Goal: Task Accomplishment & Management: Manage account settings

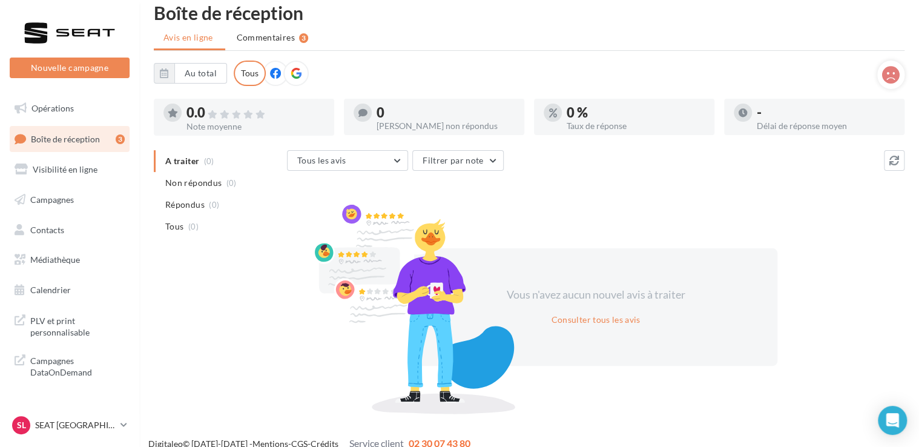
scroll to position [29, 0]
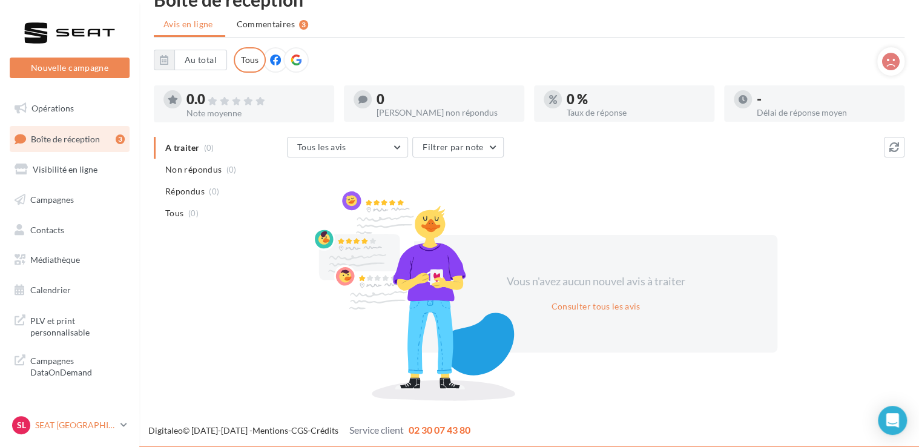
click at [121, 422] on icon at bounding box center [123, 424] width 7 height 10
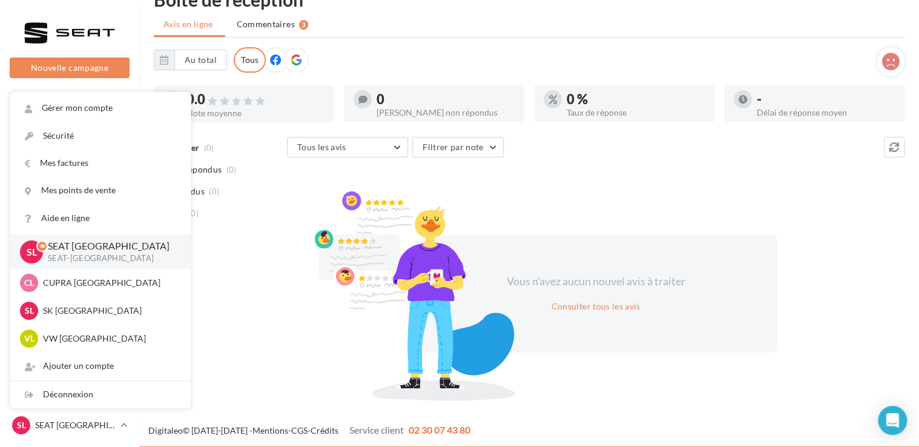
click at [333, 373] on div at bounding box center [414, 294] width 212 height 211
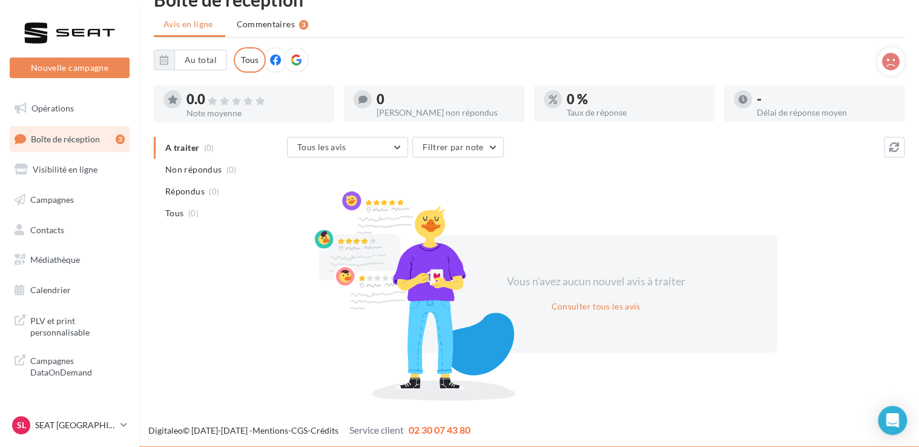
click at [83, 132] on link "Boîte de réception 3" at bounding box center [69, 139] width 125 height 26
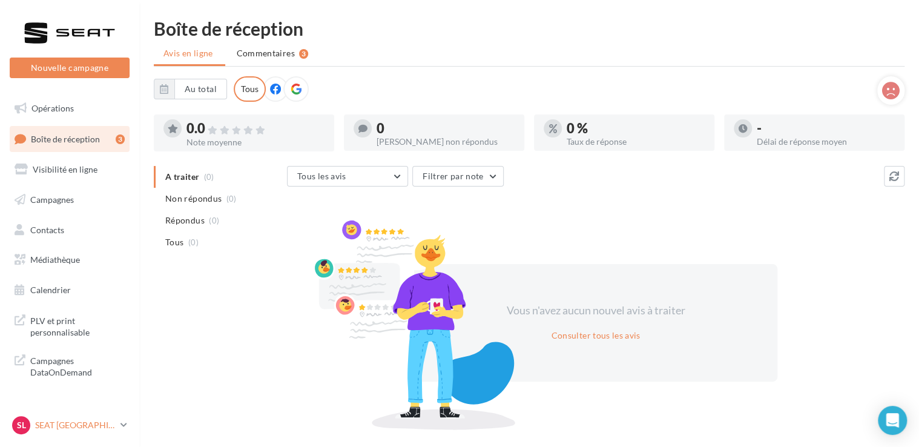
click at [120, 427] on link "SL SEAT [GEOGRAPHIC_DATA] SEAT-[GEOGRAPHIC_DATA]" at bounding box center [70, 424] width 120 height 23
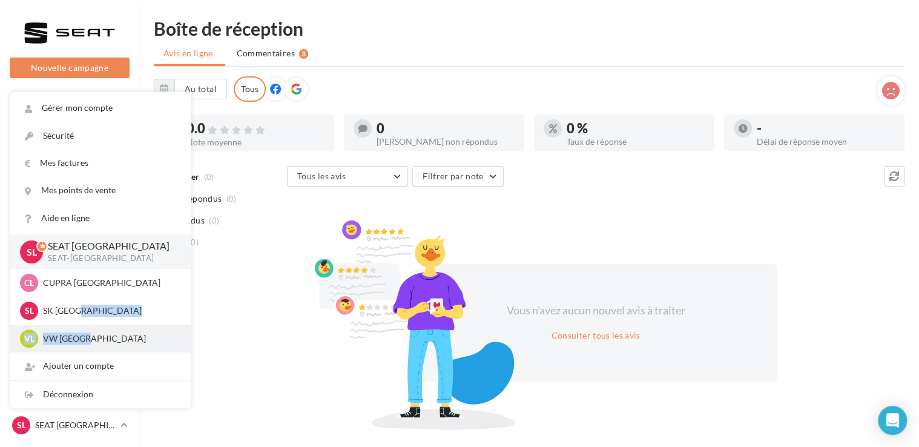
drag, startPoint x: 75, startPoint y: 311, endPoint x: 85, endPoint y: 341, distance: 31.8
click at [85, 341] on div "SL SEAT LE HAVRE SEAT-LE-HAVRE CL CUPRA LE HAVRE cupra_lehavre SL SK LE HAVRE s…" at bounding box center [100, 293] width 180 height 118
click at [85, 341] on p "VW [GEOGRAPHIC_DATA]" at bounding box center [109, 338] width 133 height 12
